Goal: Task Accomplishment & Management: Manage account settings

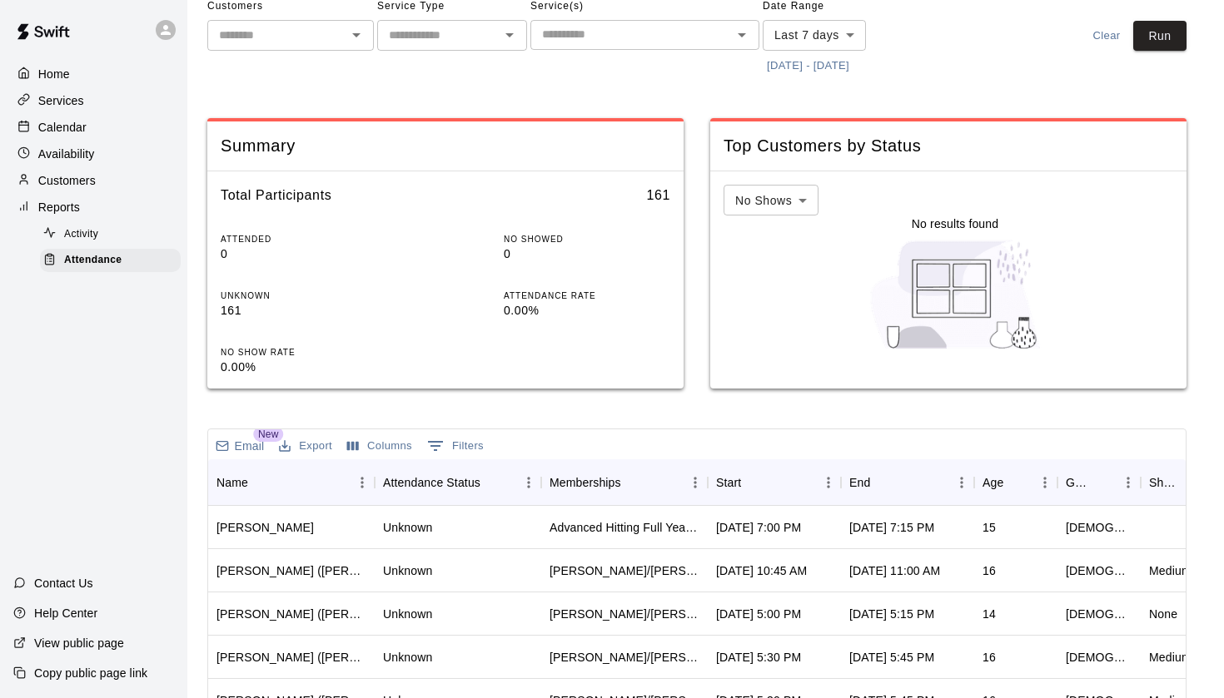
scroll to position [92, 0]
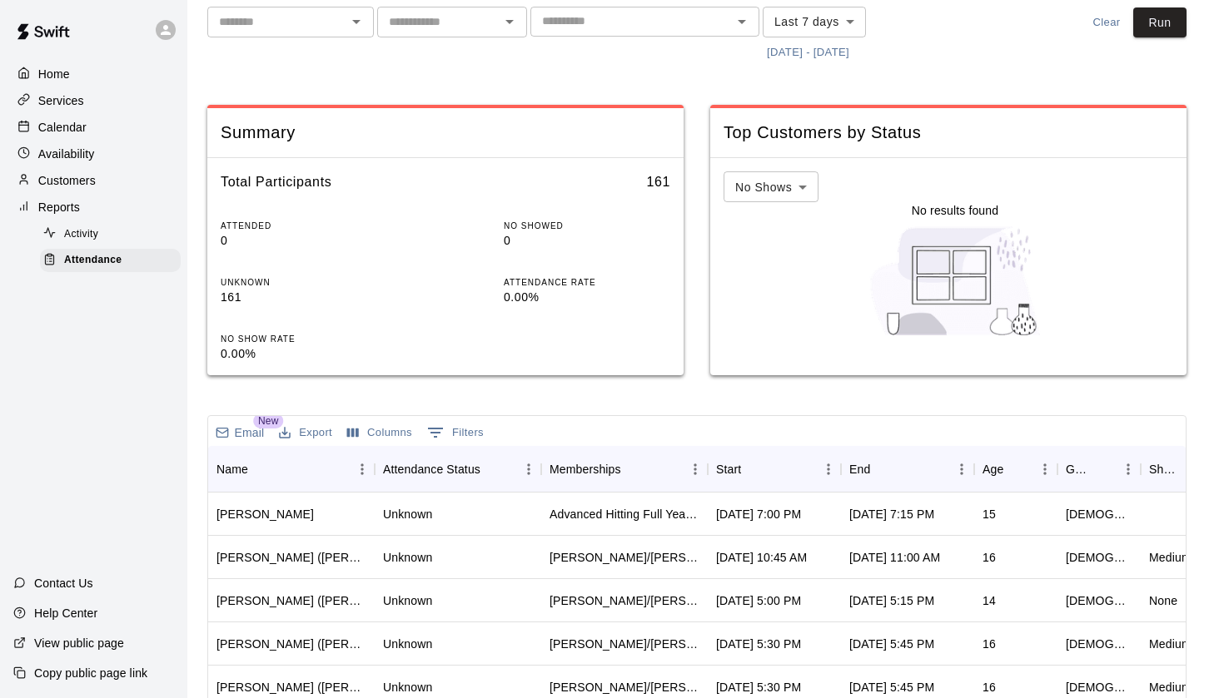
click at [65, 128] on p "Calendar" at bounding box center [62, 127] width 48 height 17
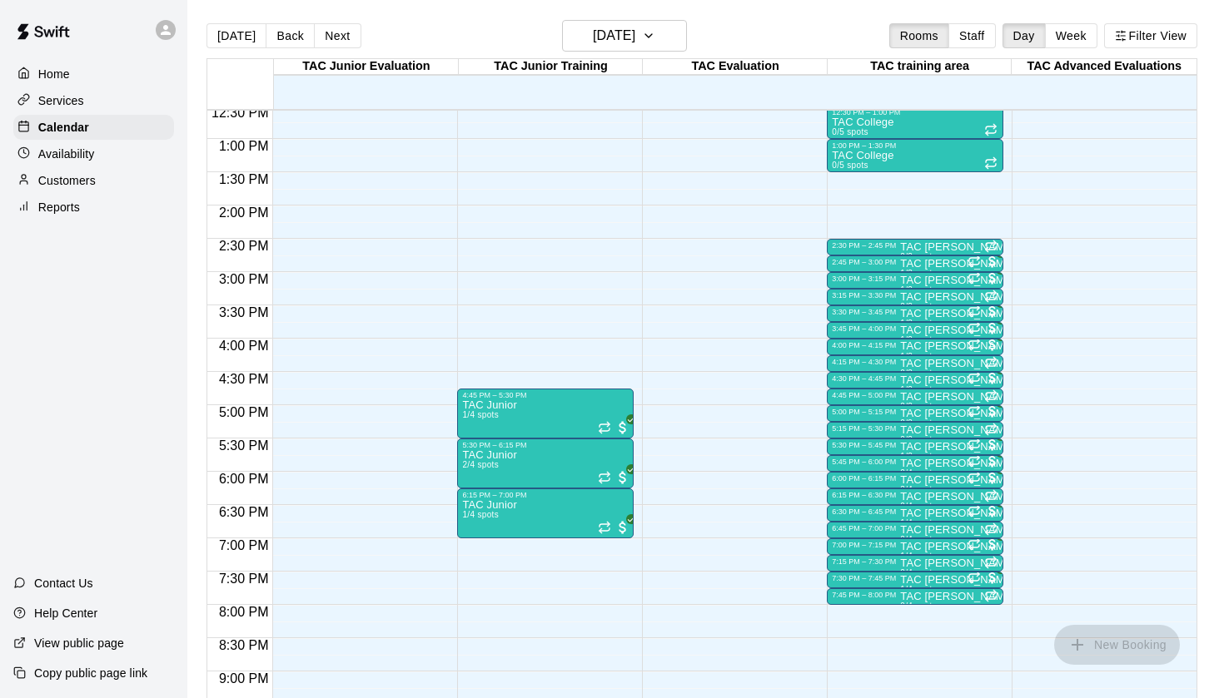
scroll to position [838, 0]
click at [635, 44] on h6 "[DATE]" at bounding box center [614, 35] width 42 height 23
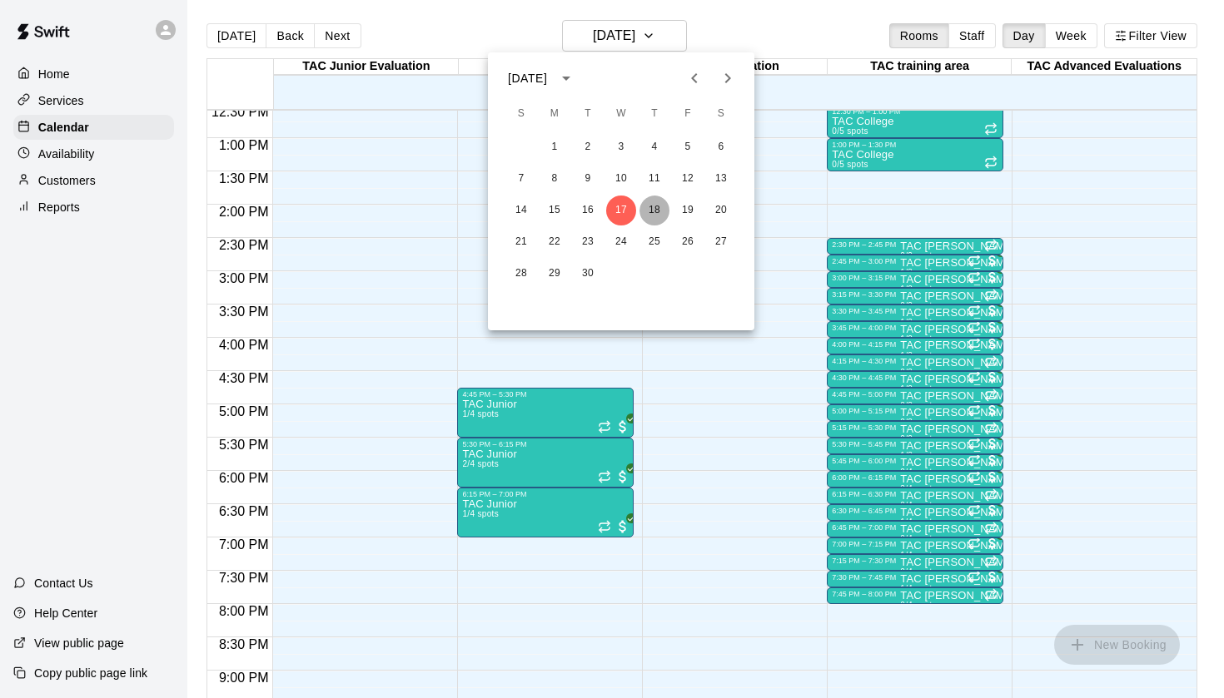
click at [655, 215] on button "18" at bounding box center [654, 211] width 30 height 30
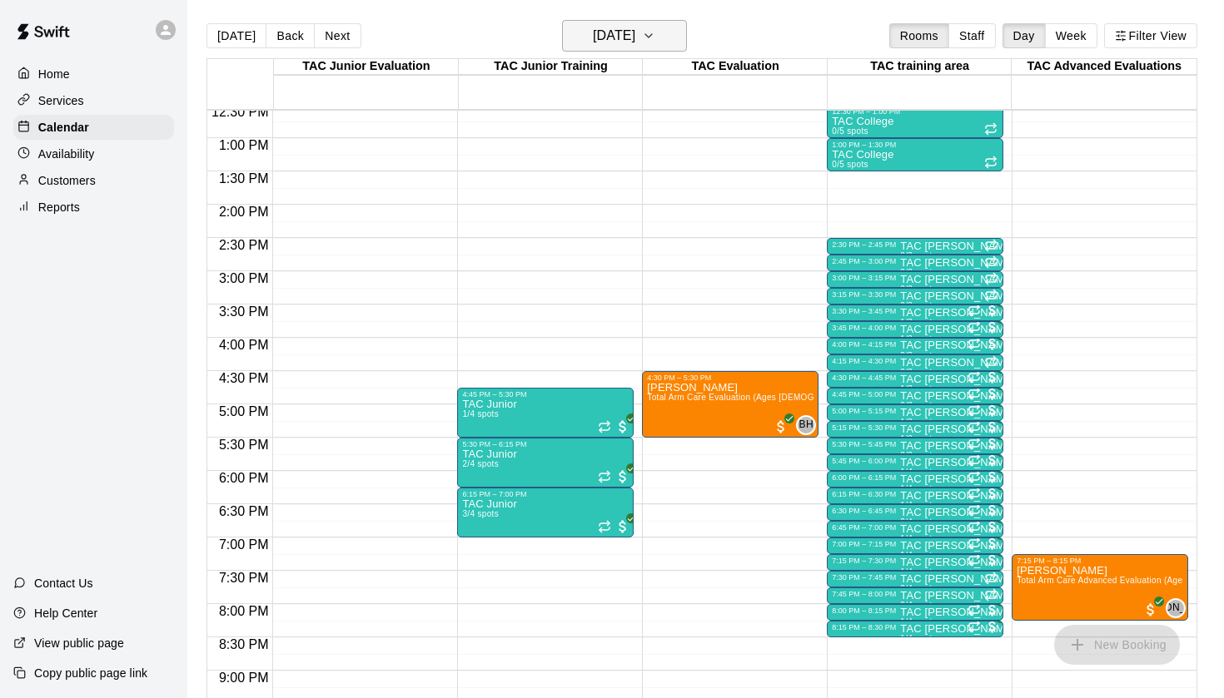
click at [635, 35] on h6 "[DATE]" at bounding box center [614, 35] width 42 height 23
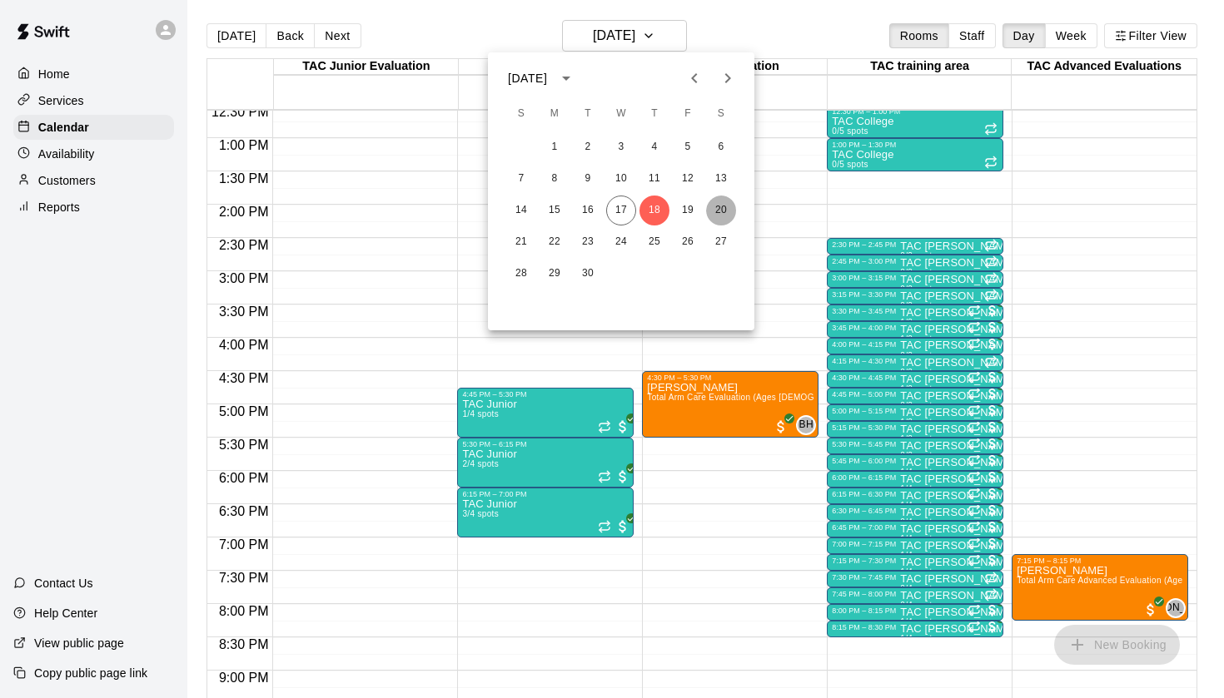
click at [722, 199] on button "20" at bounding box center [721, 211] width 30 height 30
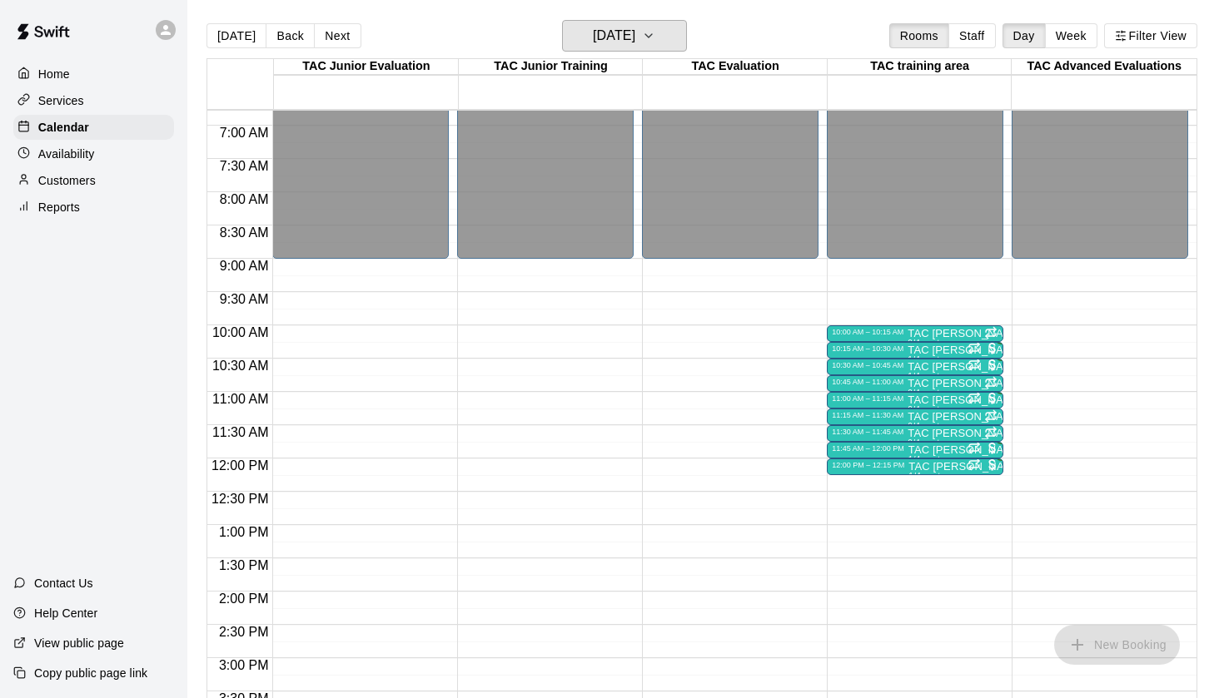
scroll to position [461, 0]
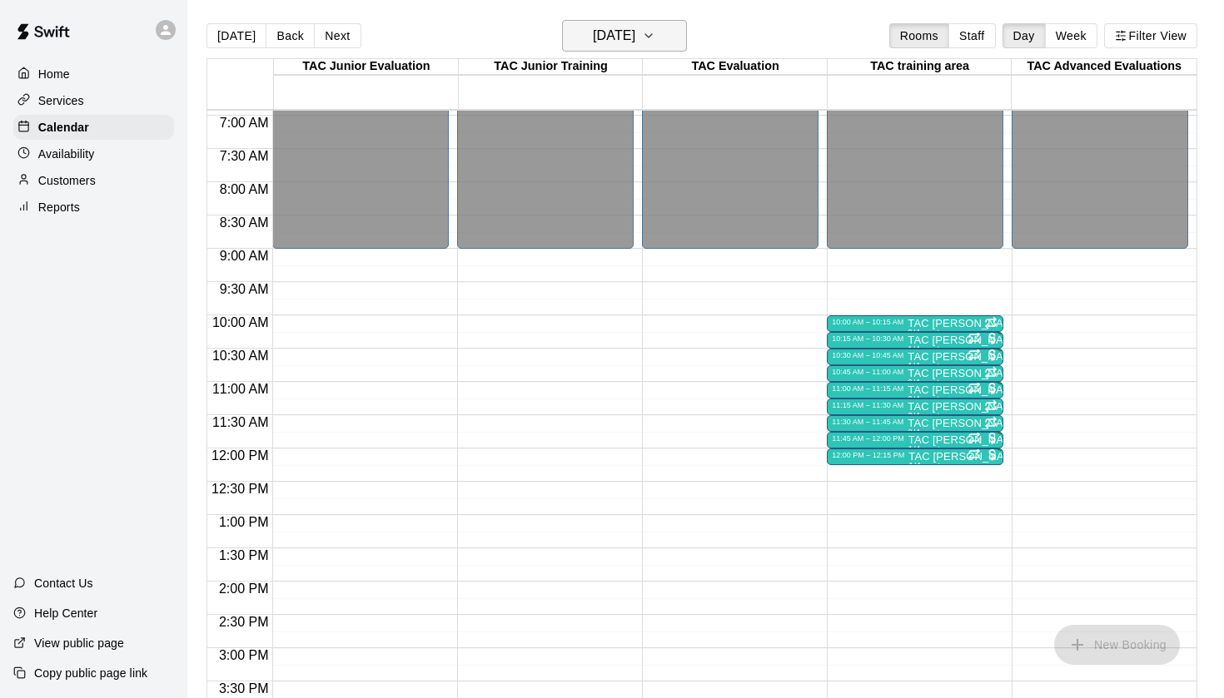
click at [663, 24] on button "[DATE]" at bounding box center [624, 36] width 125 height 32
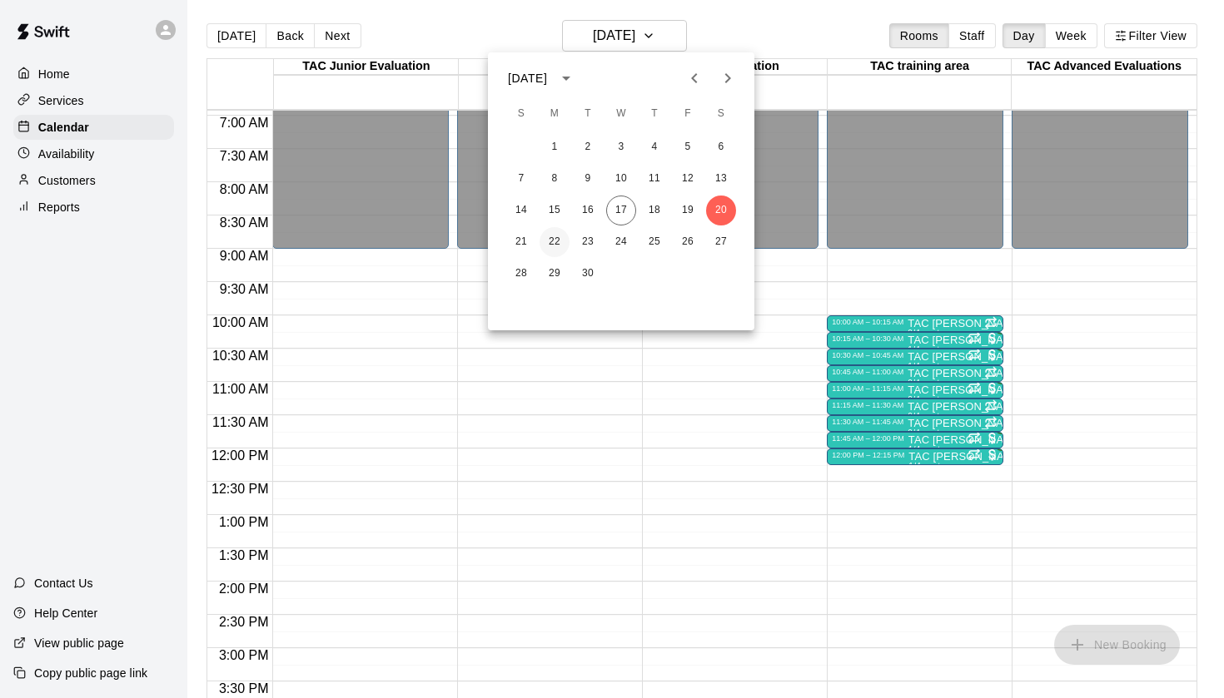
click at [557, 241] on button "22" at bounding box center [554, 242] width 30 height 30
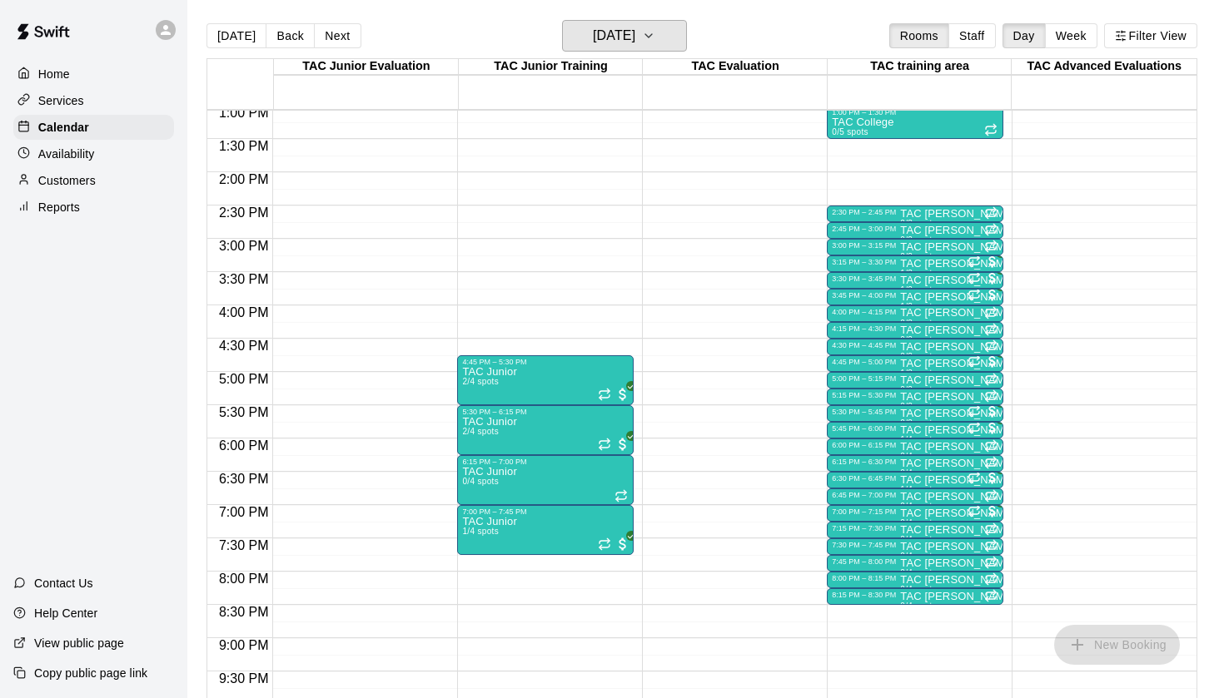
scroll to position [969, 0]
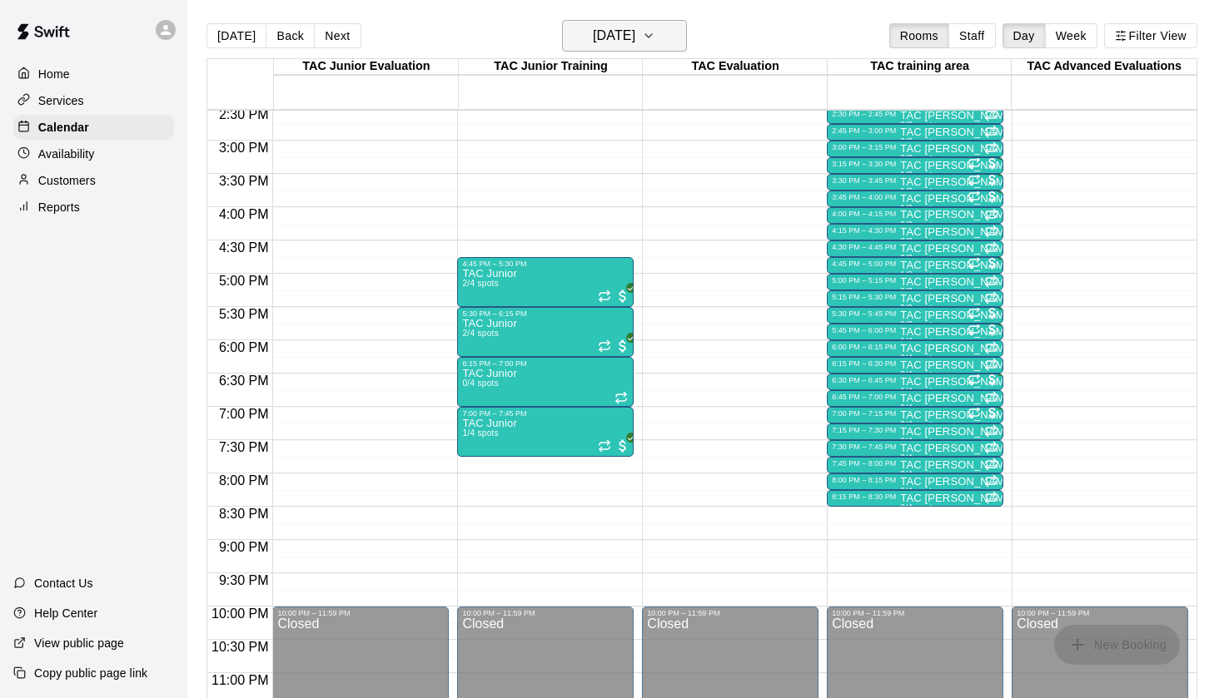
click at [619, 41] on h6 "[DATE]" at bounding box center [614, 35] width 42 height 23
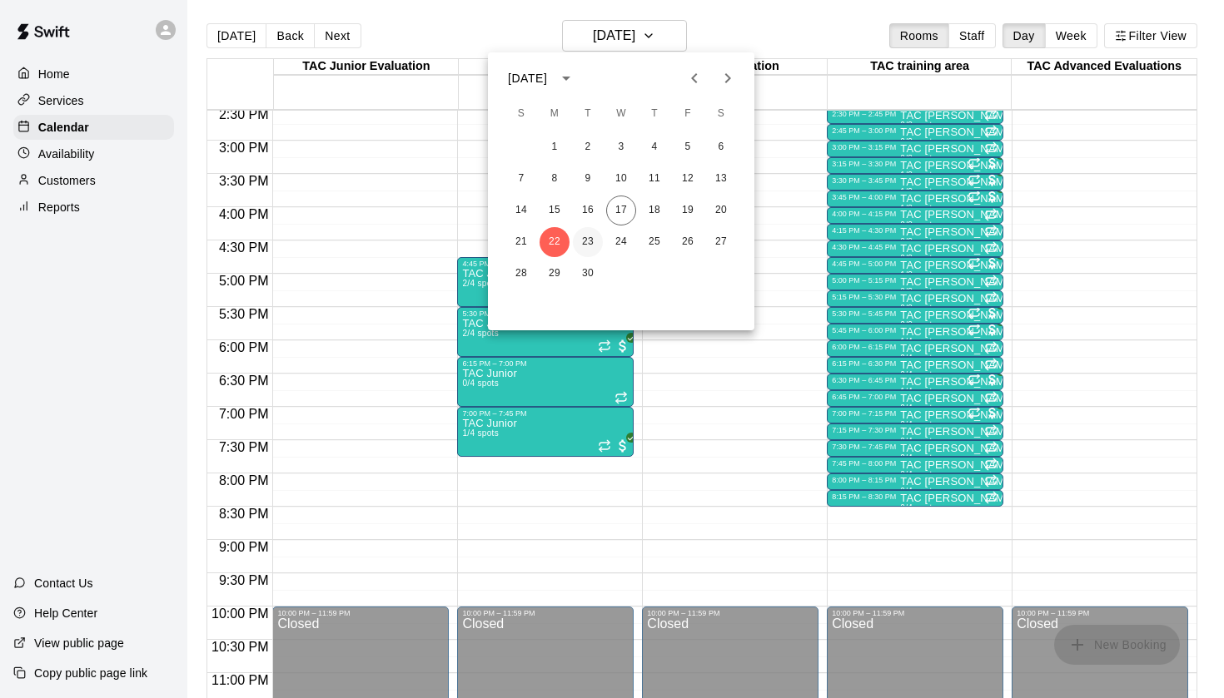
click at [590, 245] on button "23" at bounding box center [588, 242] width 30 height 30
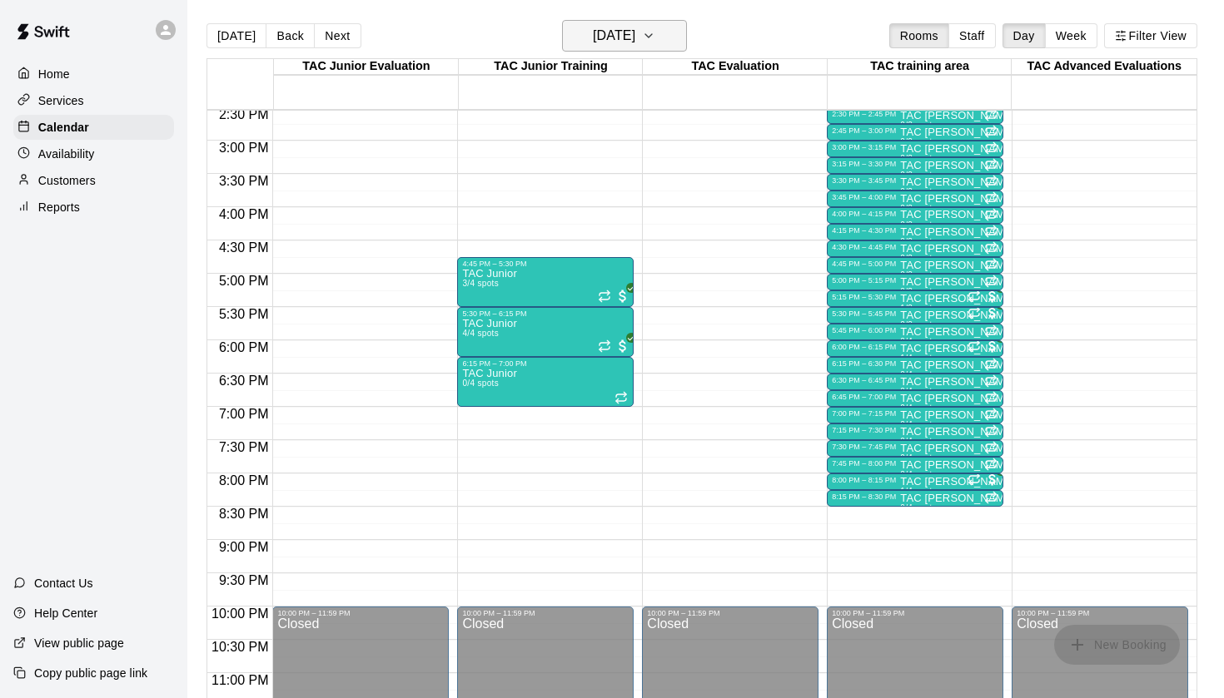
click at [635, 43] on h6 "[DATE]" at bounding box center [614, 35] width 42 height 23
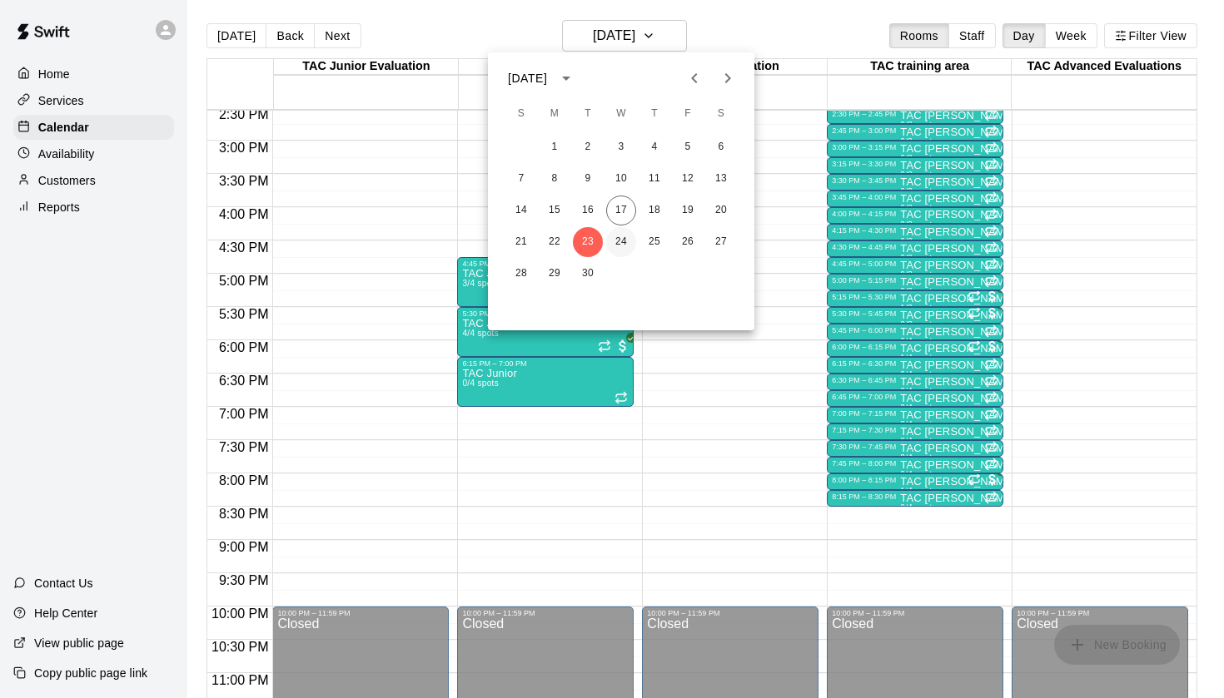
click at [618, 238] on button "24" at bounding box center [621, 242] width 30 height 30
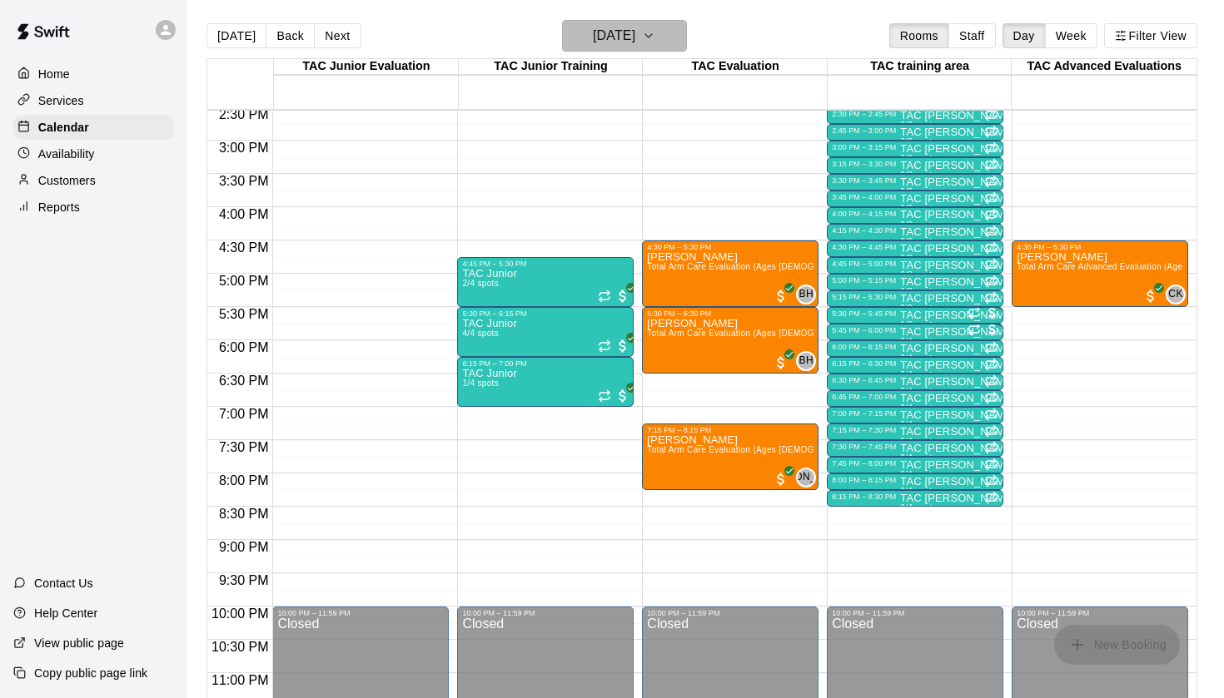
click at [635, 39] on h6 "[DATE]" at bounding box center [614, 35] width 42 height 23
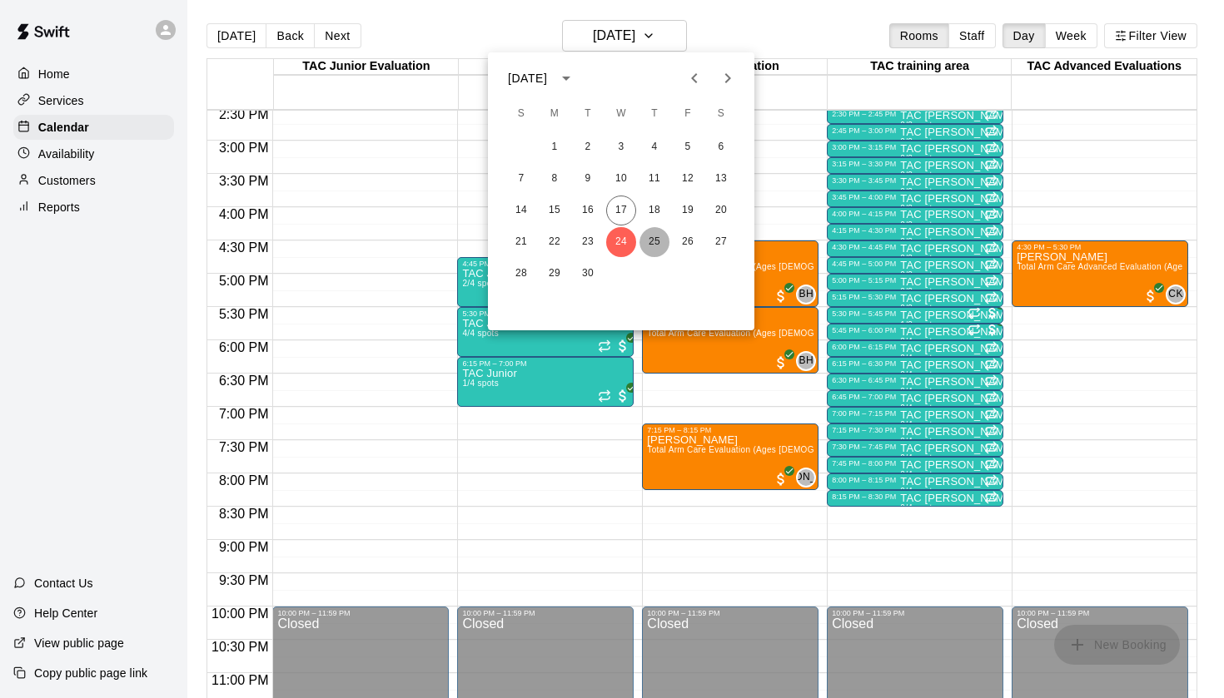
click at [656, 235] on button "25" at bounding box center [654, 242] width 30 height 30
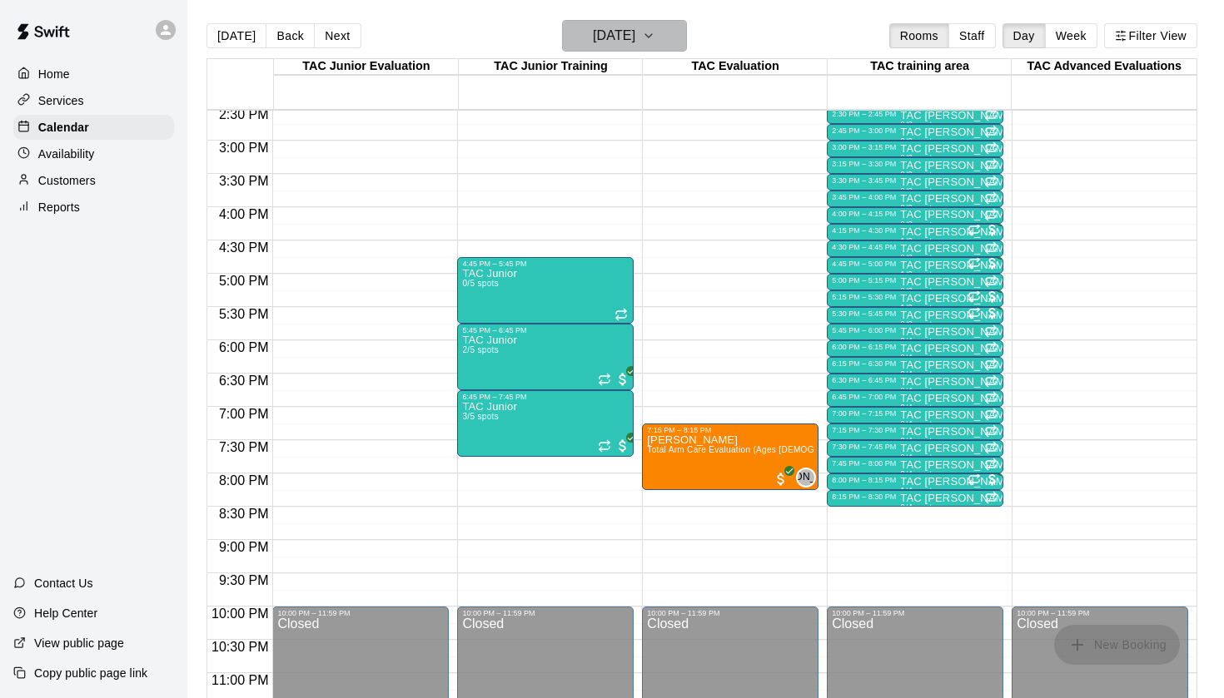
click at [635, 40] on h6 "[DATE]" at bounding box center [614, 35] width 42 height 23
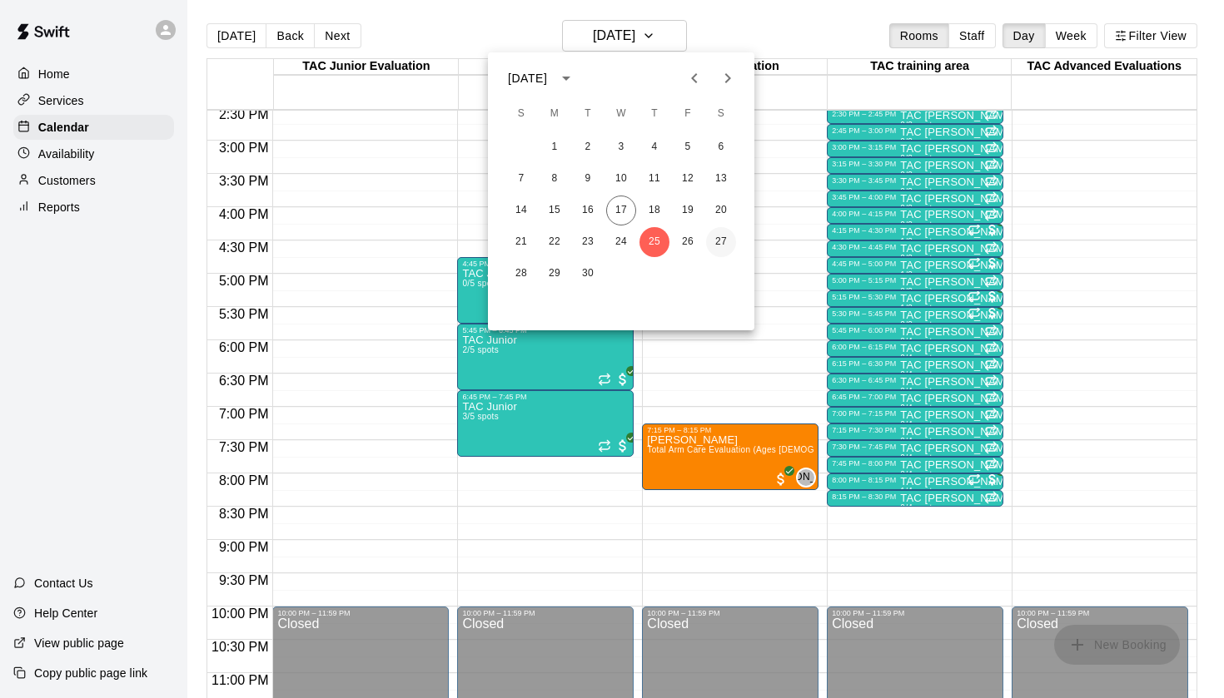
click at [728, 241] on button "27" at bounding box center [721, 242] width 30 height 30
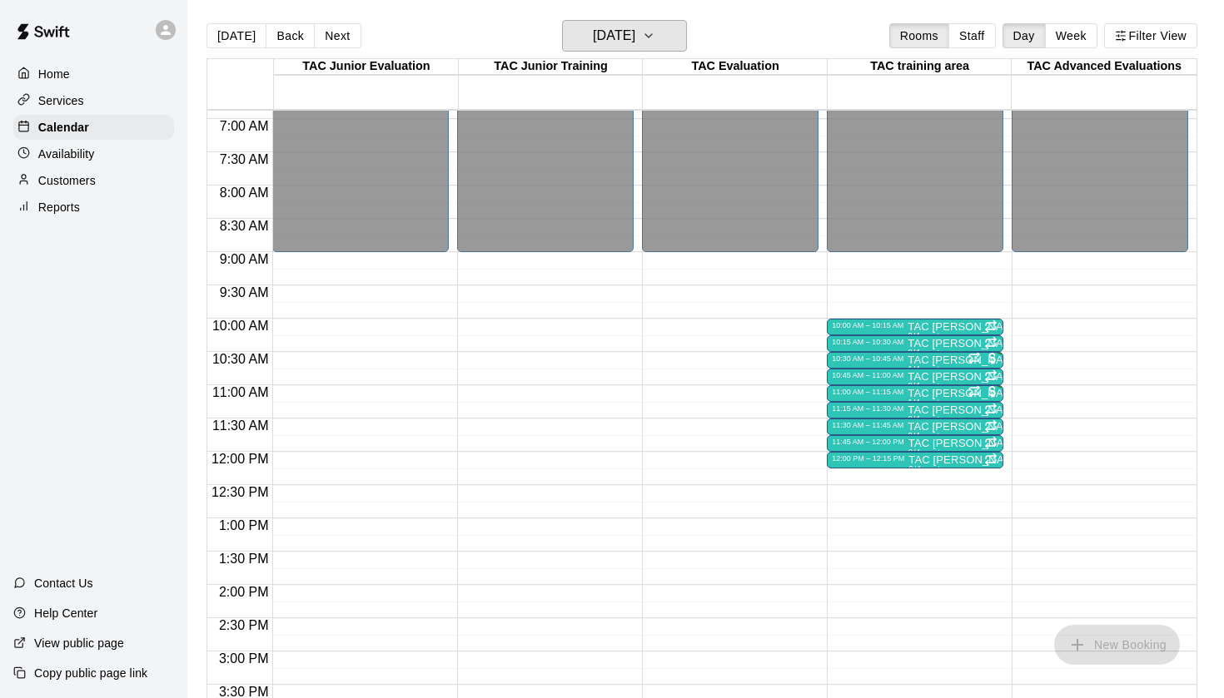
scroll to position [461, 0]
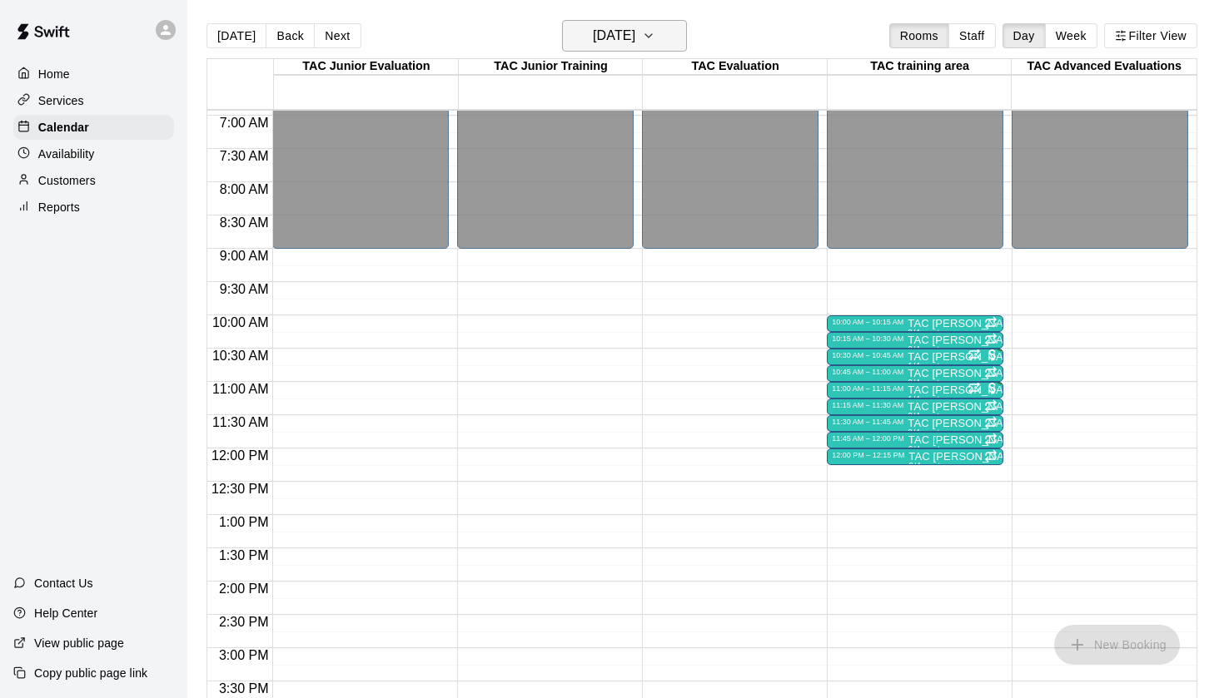
click at [635, 42] on h6 "[DATE]" at bounding box center [614, 35] width 42 height 23
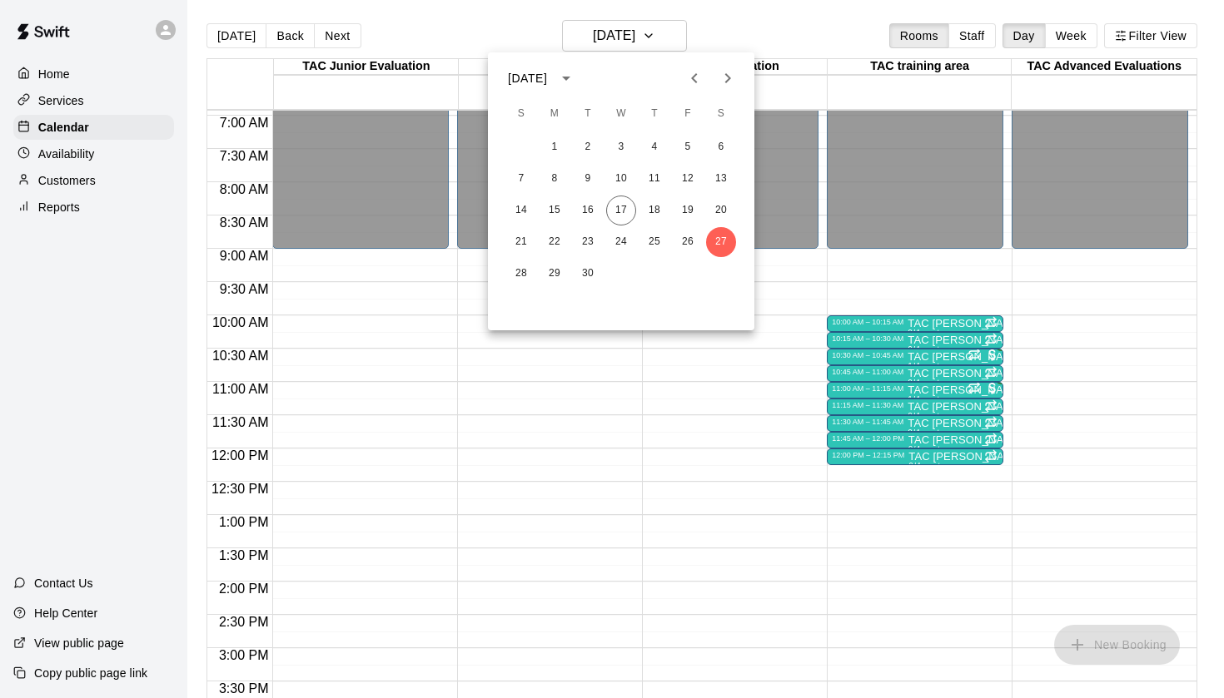
click at [62, 202] on div at bounding box center [612, 349] width 1224 height 698
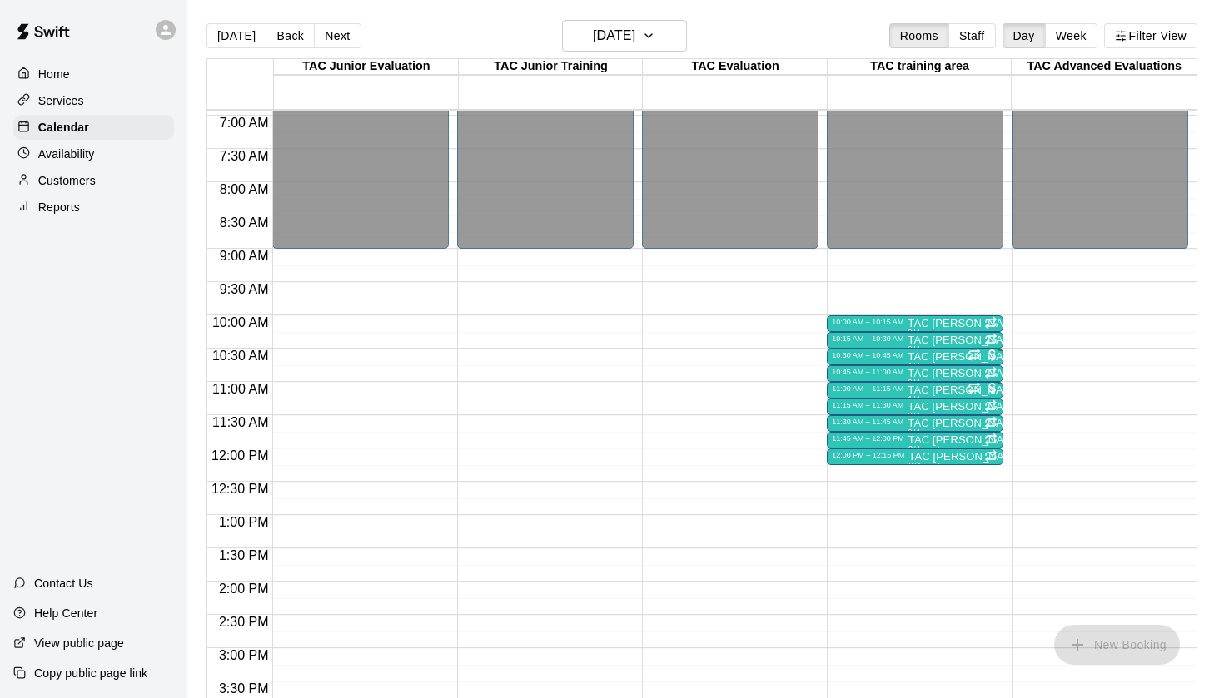
click at [62, 202] on p "Reports" at bounding box center [59, 207] width 42 height 17
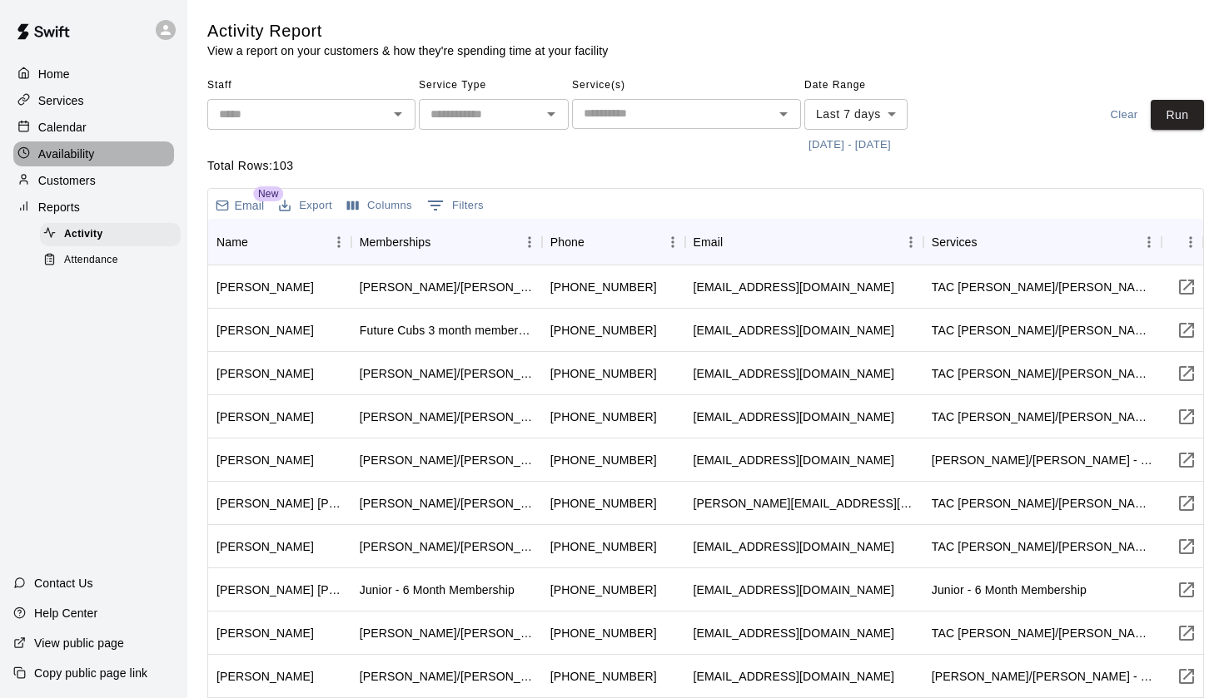
click at [70, 151] on p "Availability" at bounding box center [66, 154] width 57 height 17
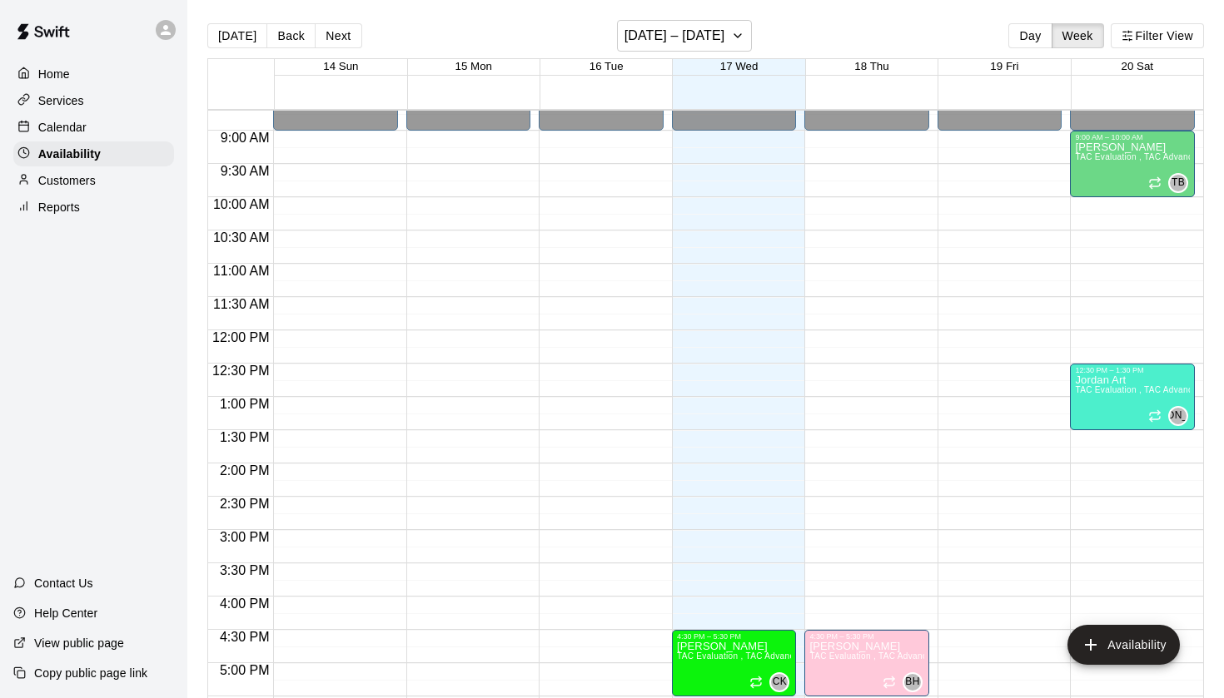
scroll to position [574, 0]
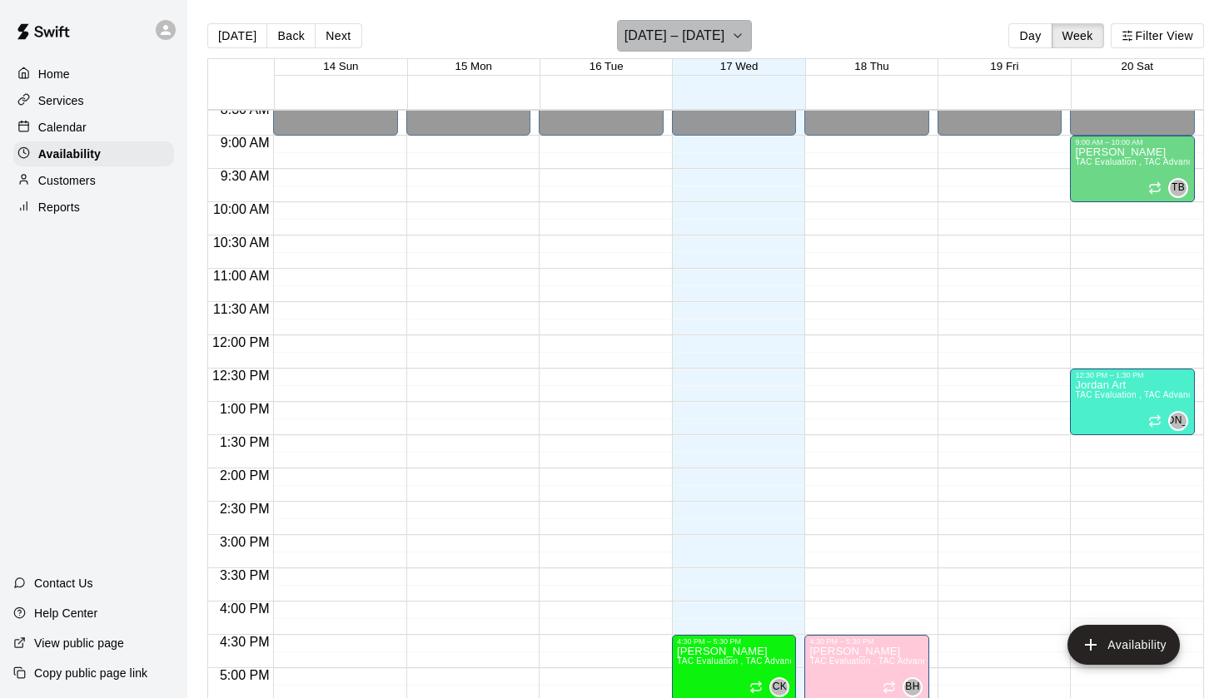
click at [696, 37] on h6 "[DATE] – [DATE]" at bounding box center [674, 35] width 101 height 23
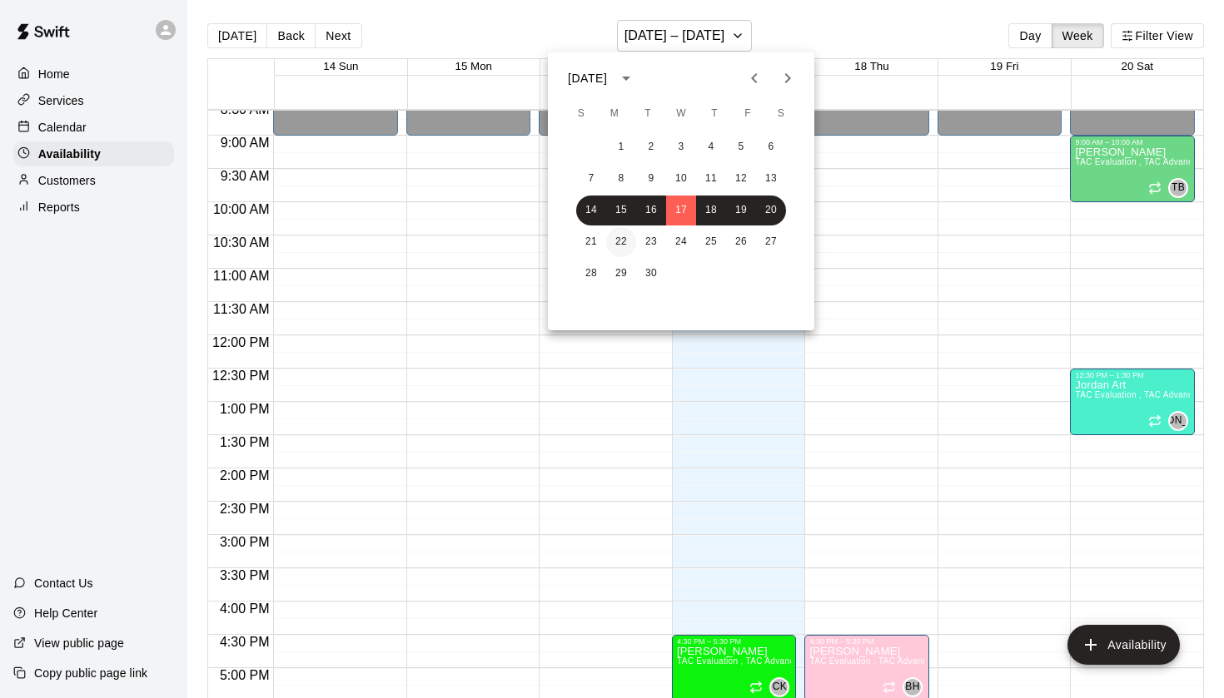
click at [622, 243] on button "22" at bounding box center [621, 242] width 30 height 30
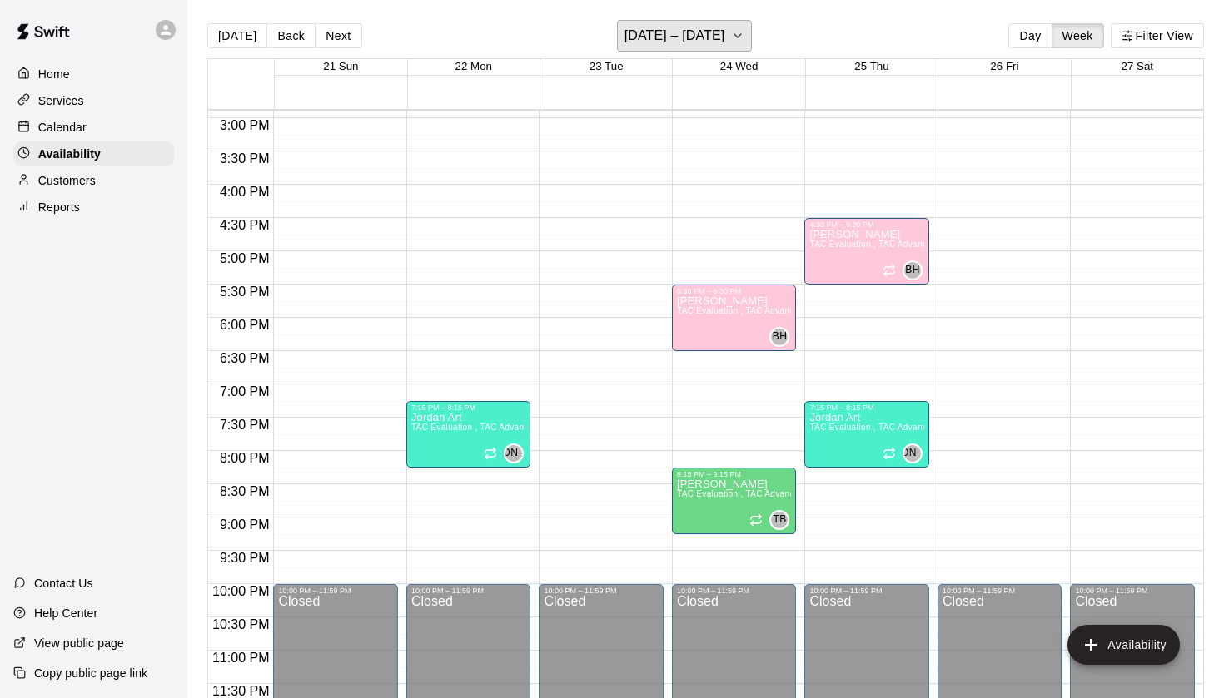
scroll to position [7, 0]
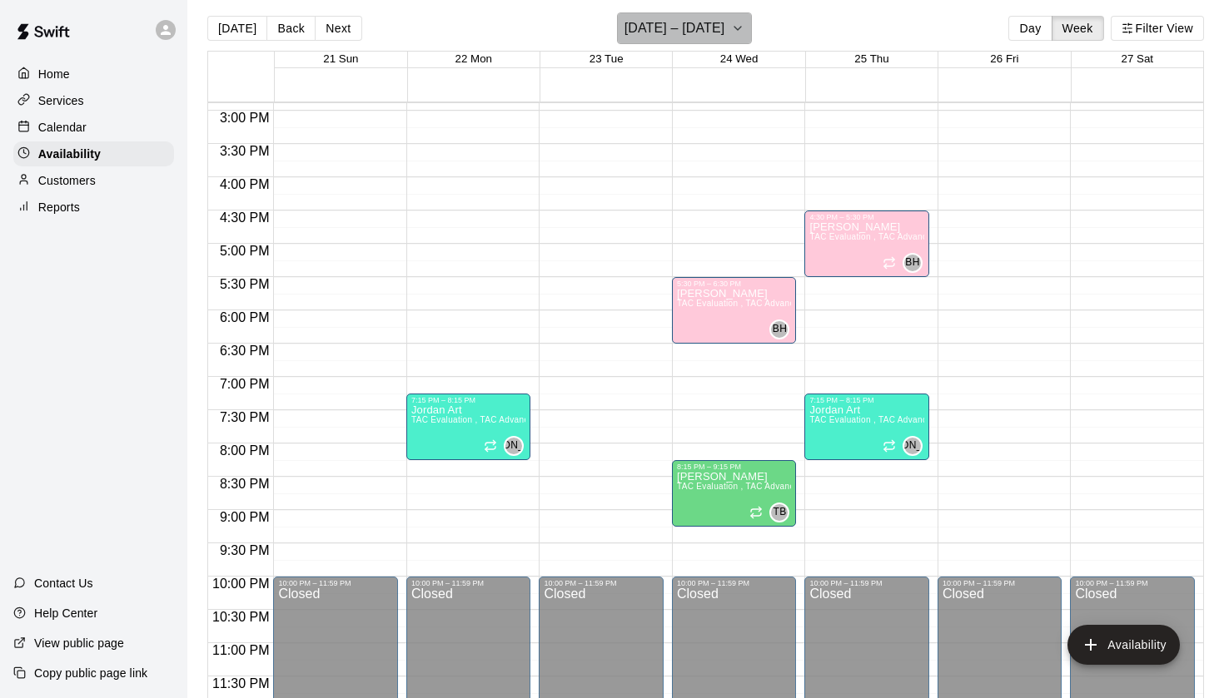
click at [725, 25] on h6 "[DATE] – [DATE]" at bounding box center [674, 28] width 101 height 23
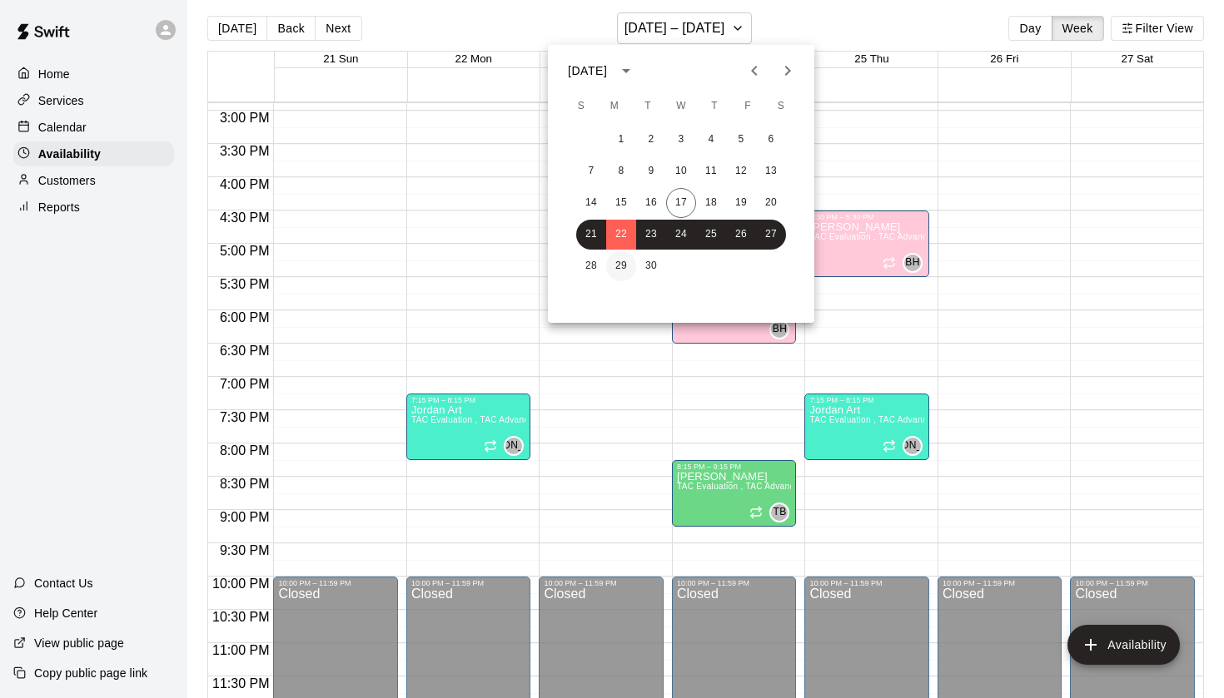
click at [618, 267] on button "29" at bounding box center [621, 266] width 30 height 30
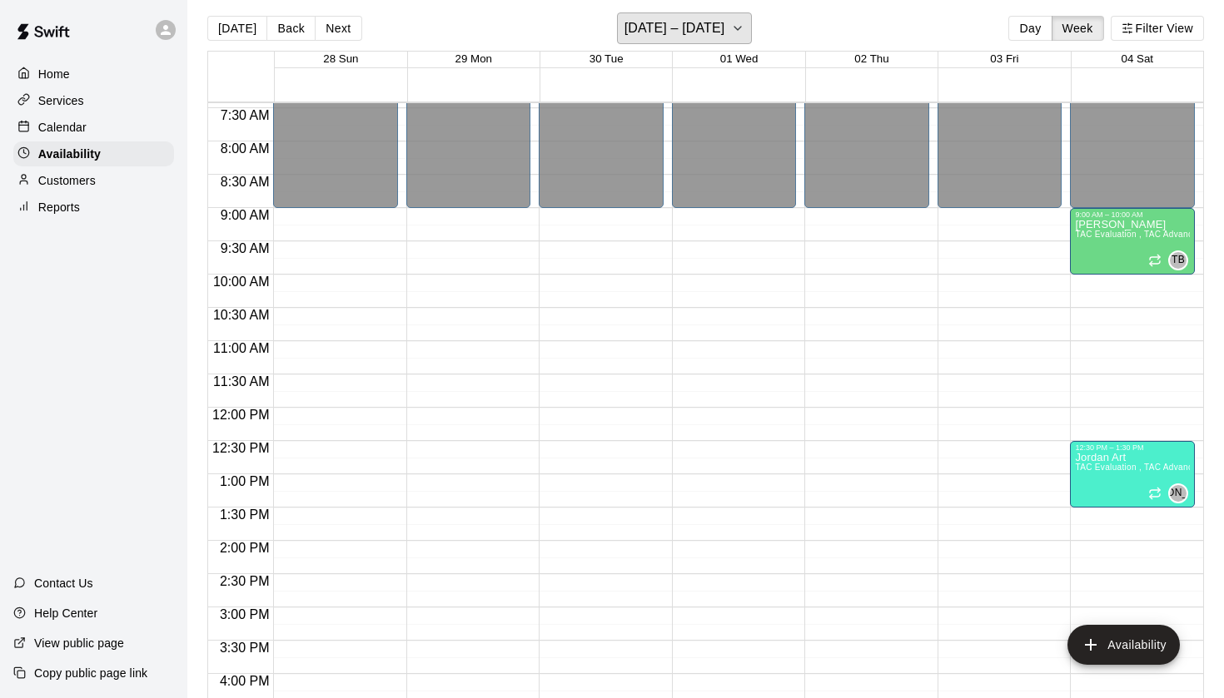
scroll to position [489, 0]
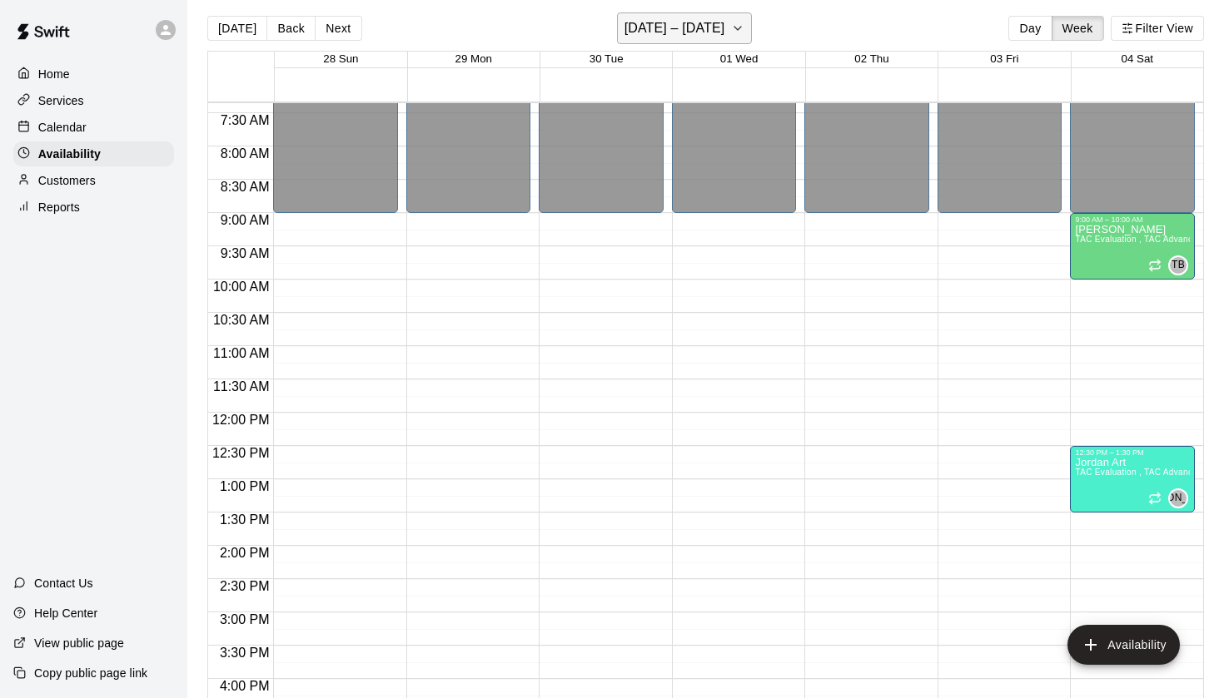
click at [725, 27] on h6 "[DATE] – [DATE]" at bounding box center [674, 28] width 101 height 23
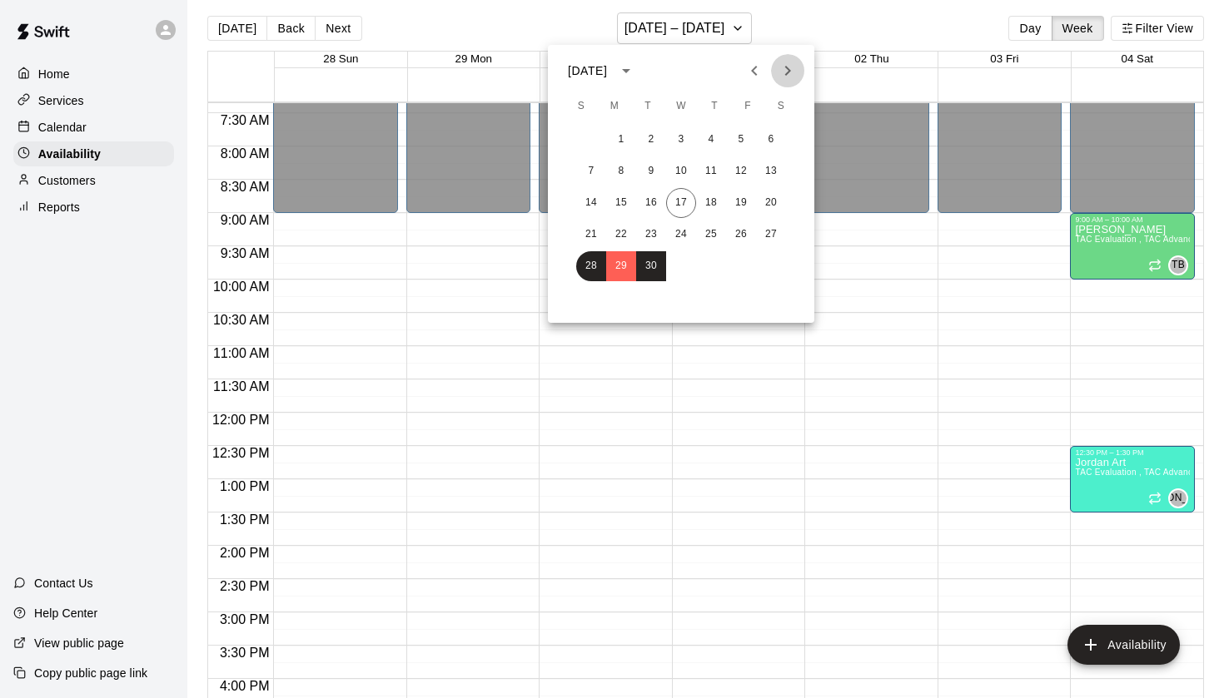
click at [786, 72] on icon "Next month" at bounding box center [787, 71] width 20 height 20
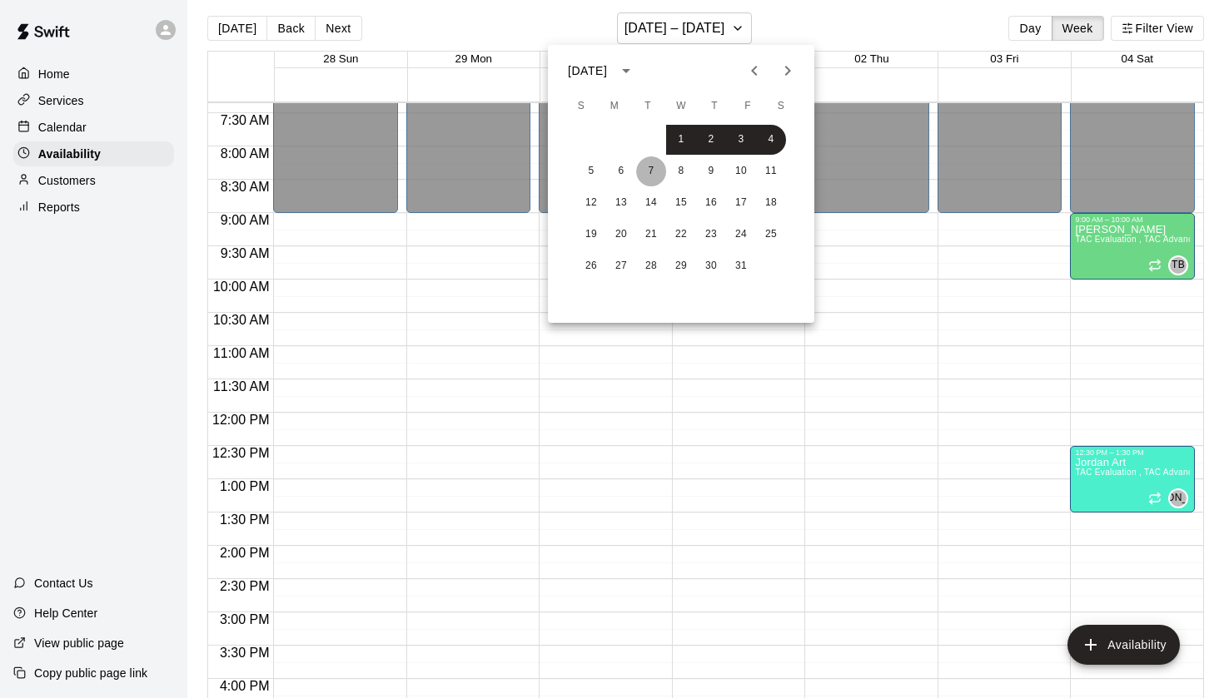
click at [641, 173] on button "7" at bounding box center [651, 171] width 30 height 30
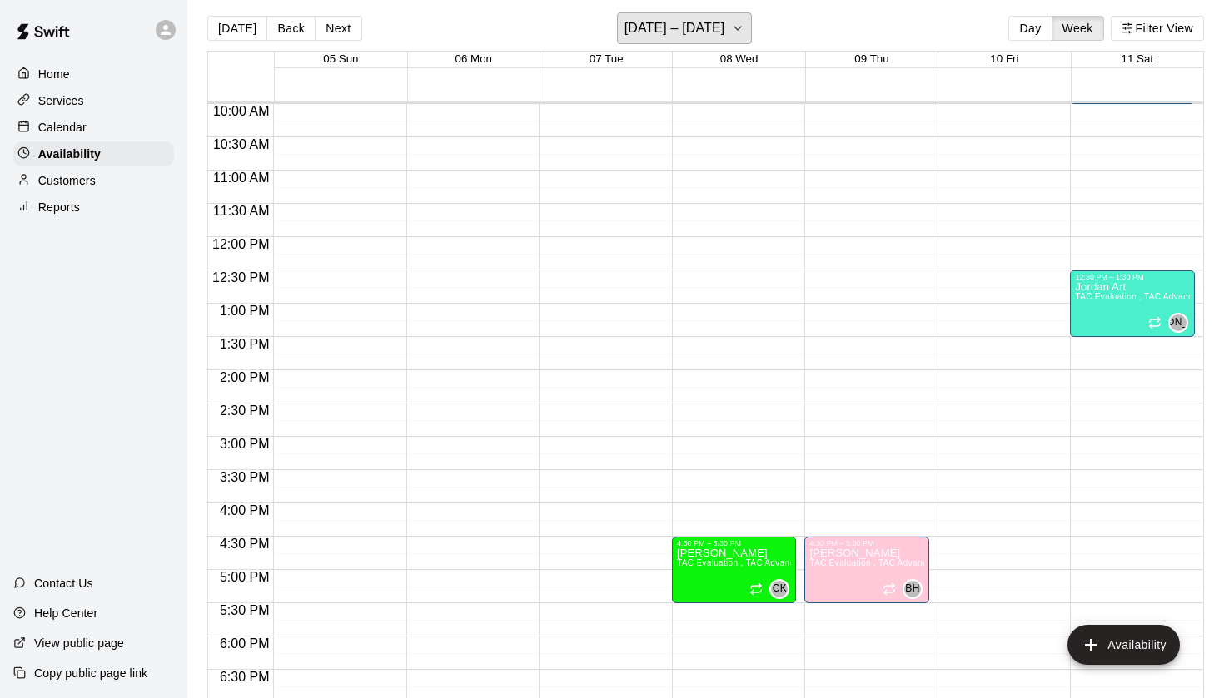
scroll to position [678, 0]
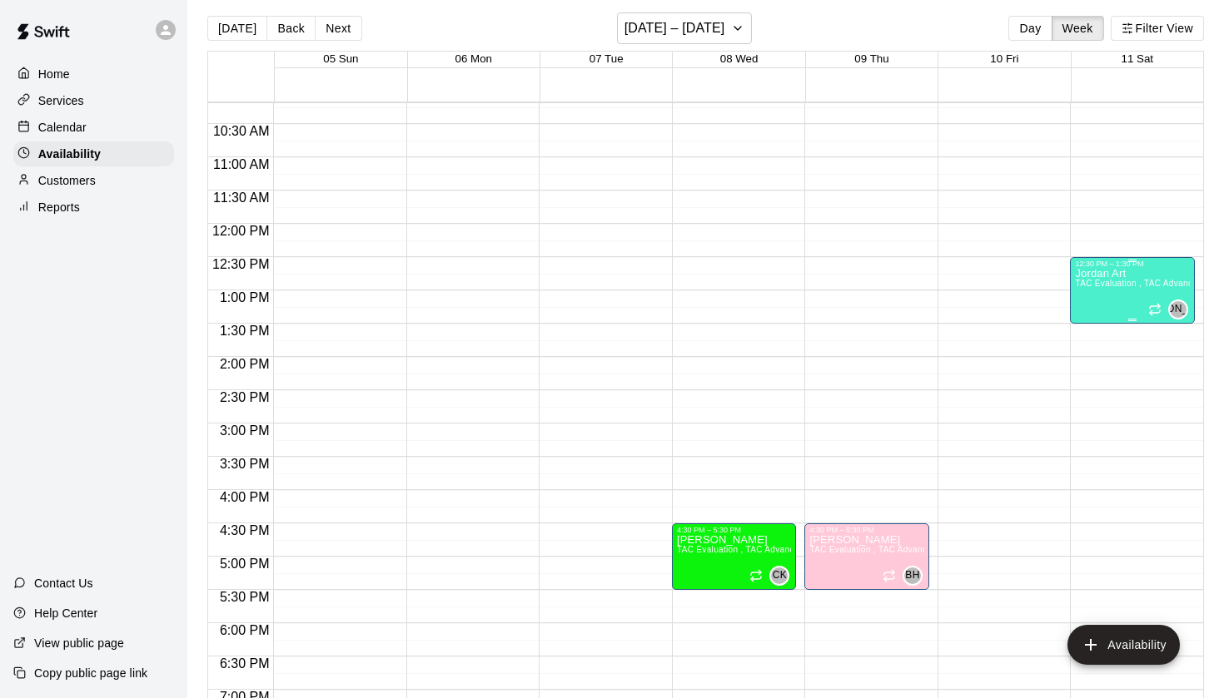
click at [1129, 281] on span "TAC Evaluation , TAC Advanced Evaluations" at bounding box center [1163, 283] width 176 height 9
click at [1095, 332] on icon "delete" at bounding box center [1092, 337] width 12 height 15
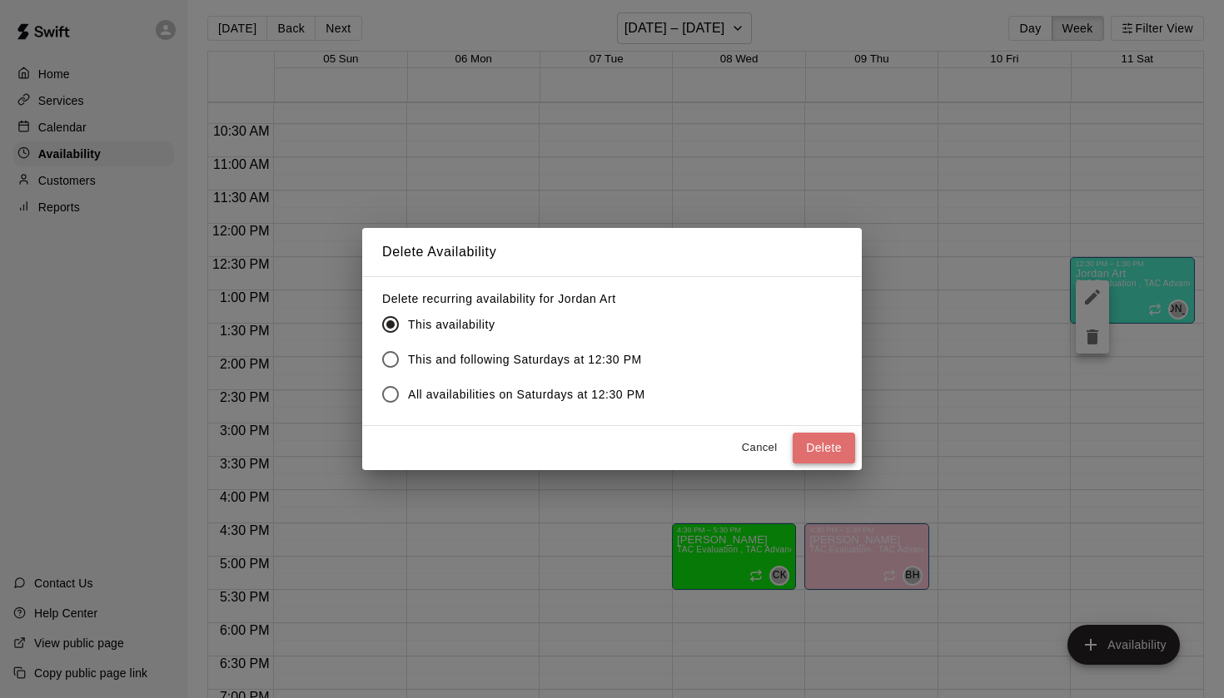
click at [823, 446] on button "Delete" at bounding box center [823, 448] width 62 height 31
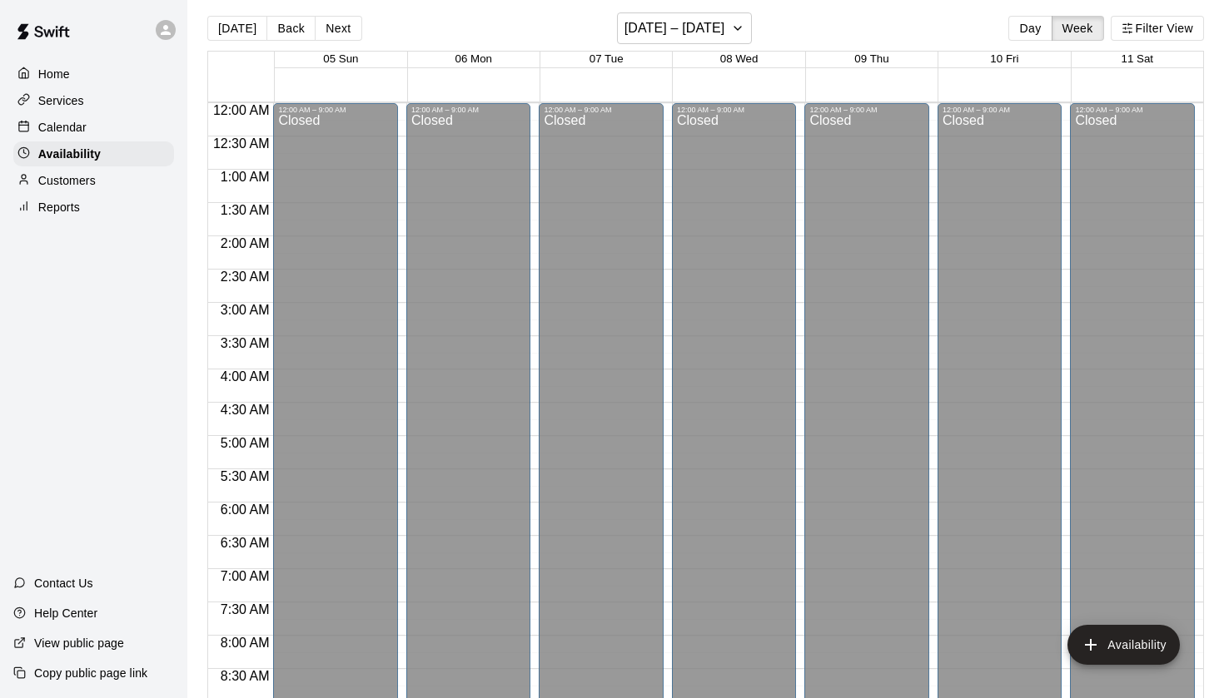
scroll to position [0, 0]
